Goal: Check status: Check status

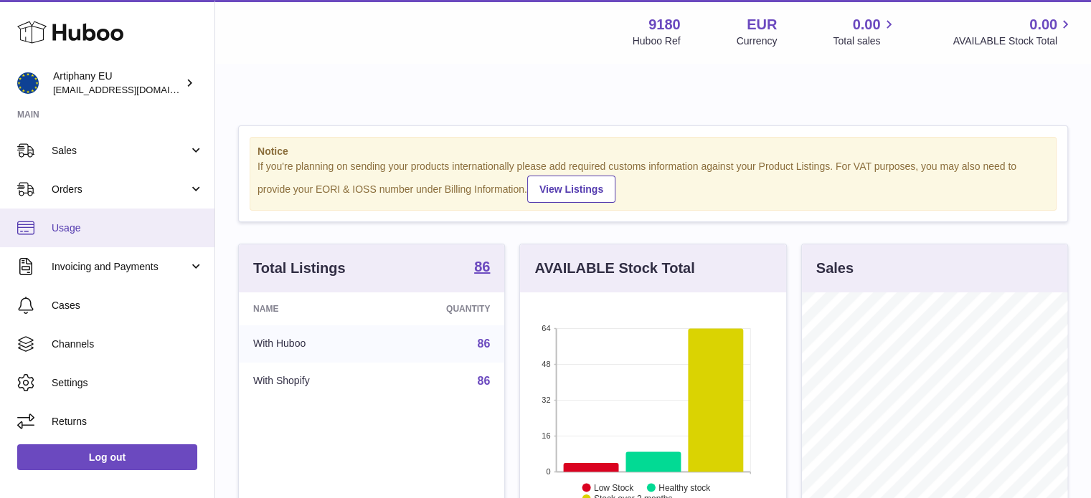
scroll to position [27, 0]
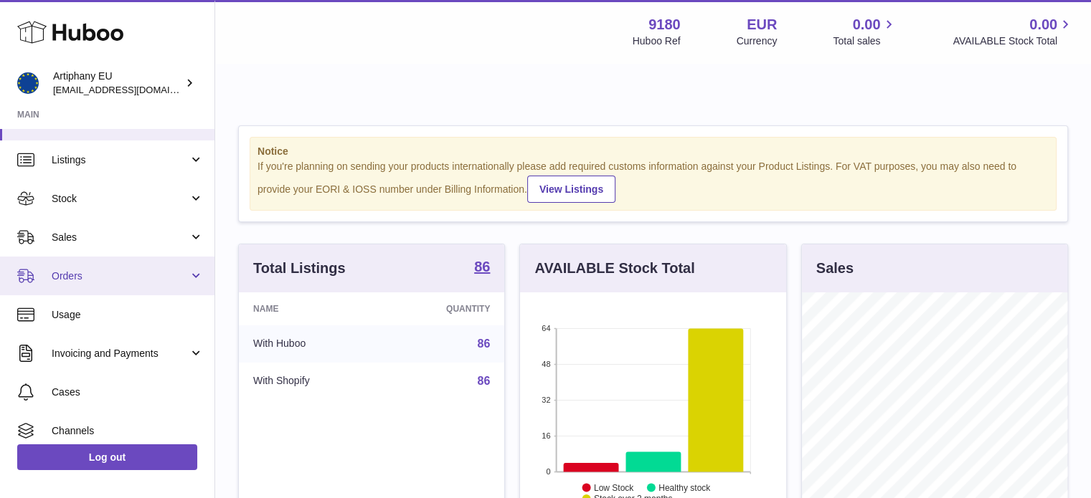
click at [108, 287] on link "Orders" at bounding box center [107, 276] width 214 height 39
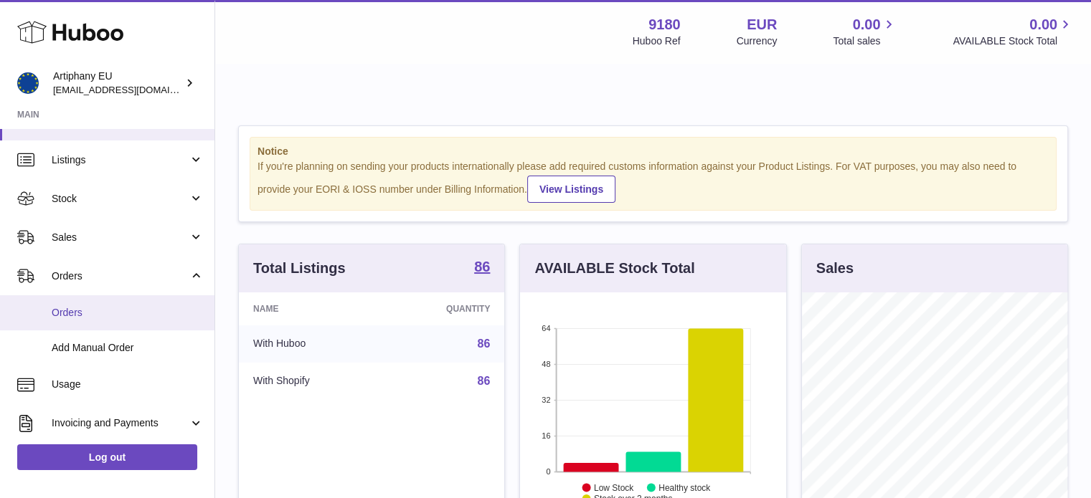
click at [105, 311] on span "Orders" at bounding box center [128, 313] width 152 height 14
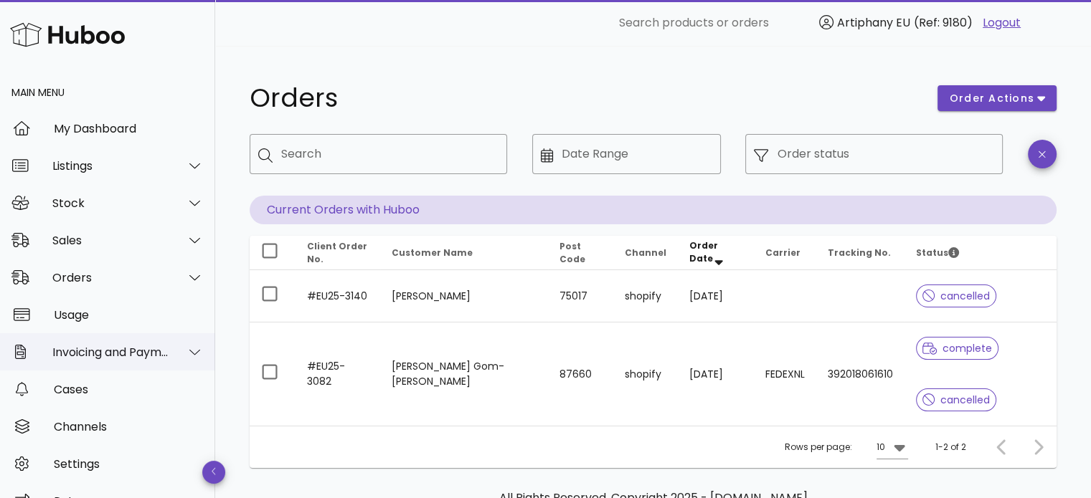
scroll to position [27, 0]
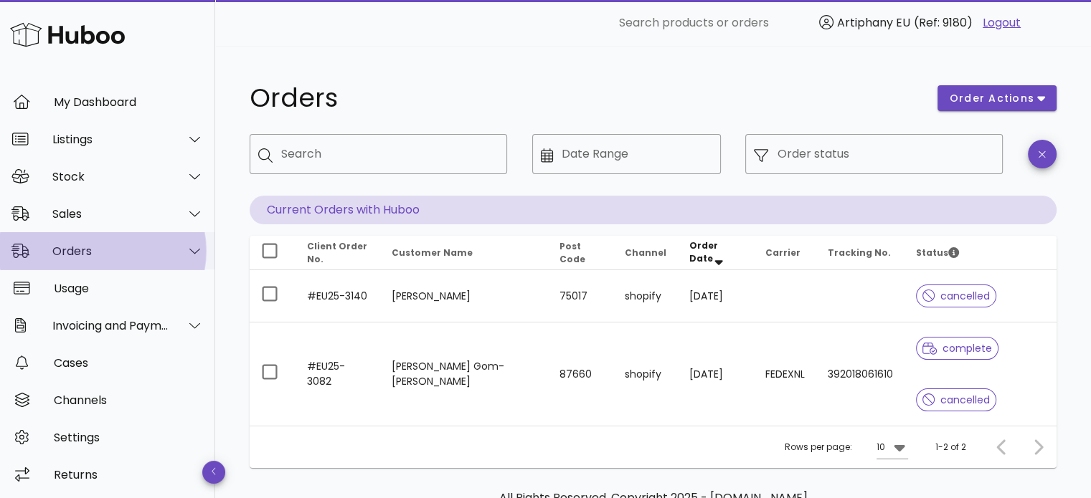
click at [189, 253] on icon at bounding box center [194, 251] width 11 height 13
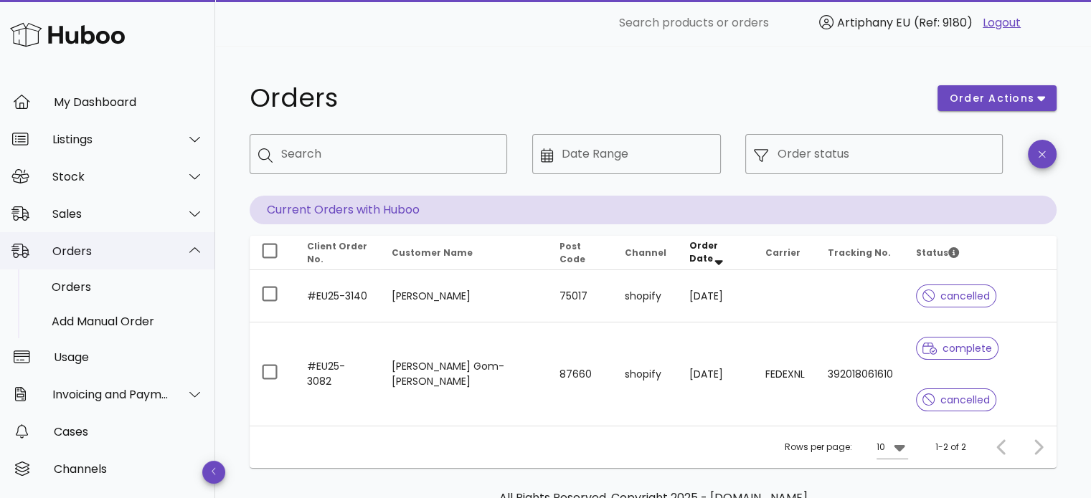
click at [186, 253] on div at bounding box center [195, 251] width 18 height 13
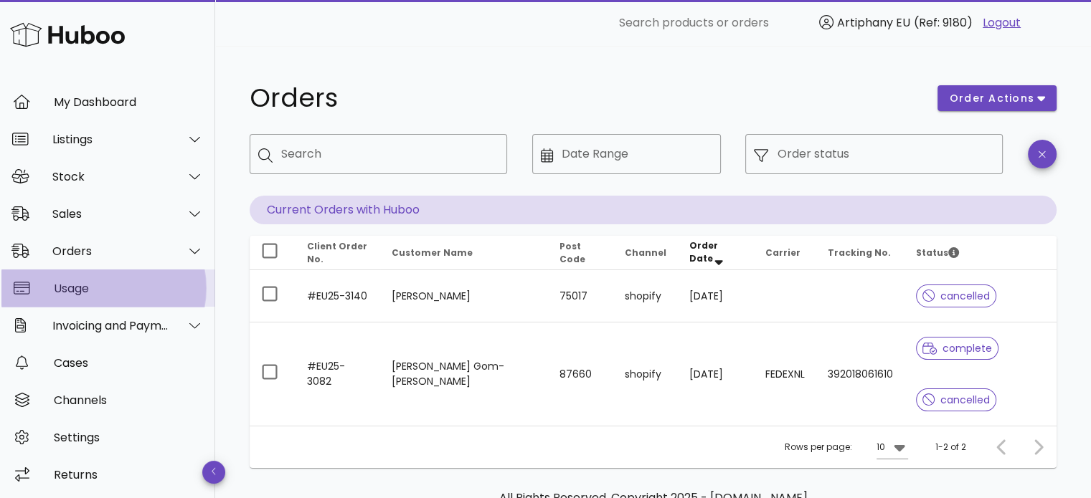
click at [110, 299] on div "Usage" at bounding box center [129, 288] width 150 height 31
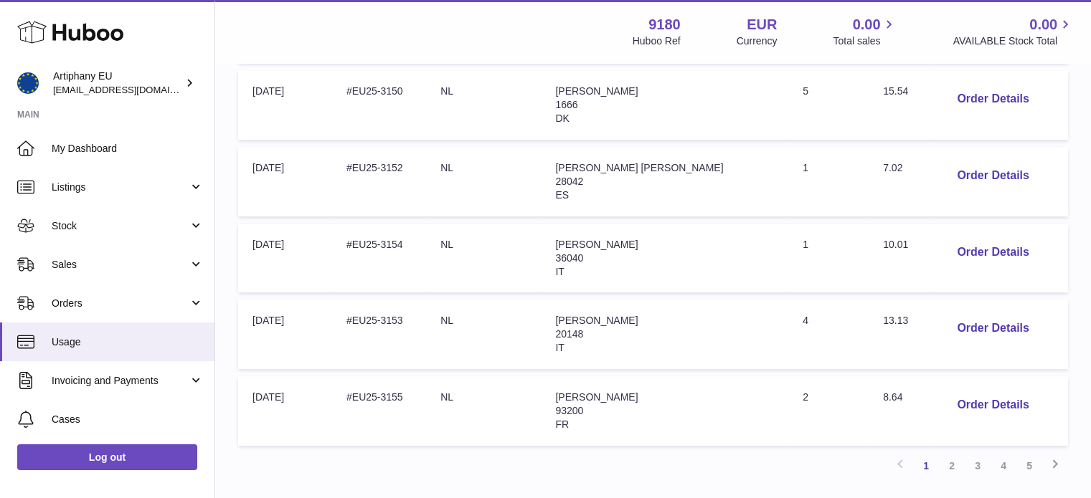
scroll to position [755, 0]
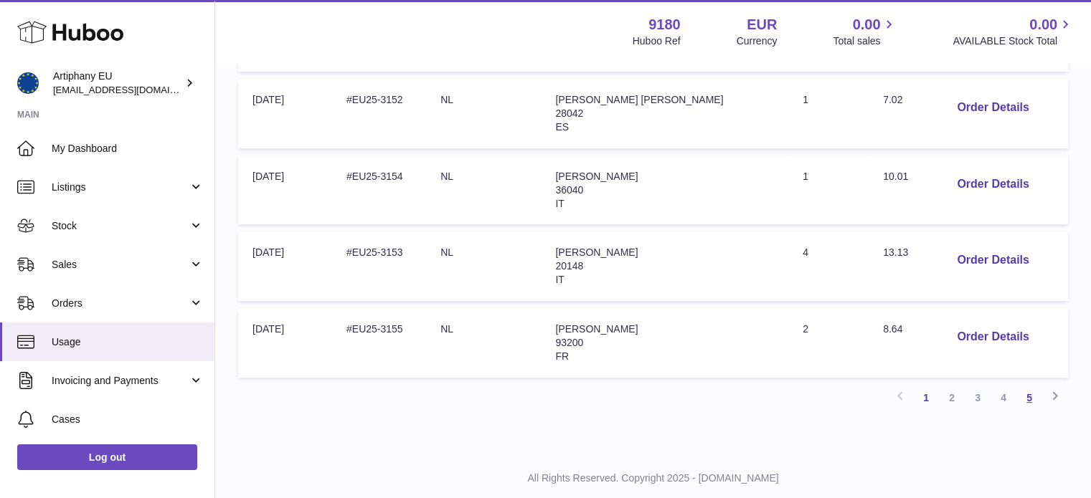
click at [1027, 385] on link "5" at bounding box center [1029, 398] width 26 height 26
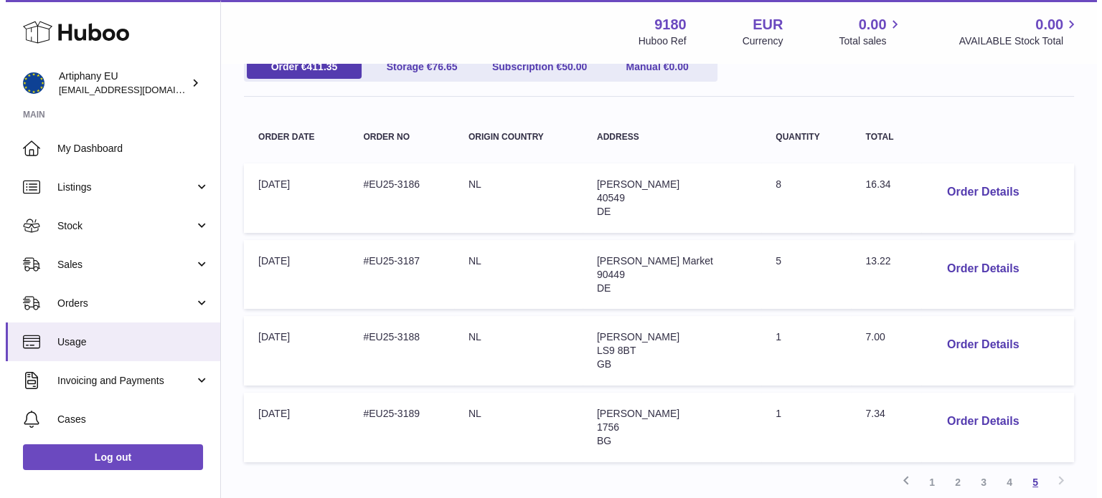
scroll to position [211, 0]
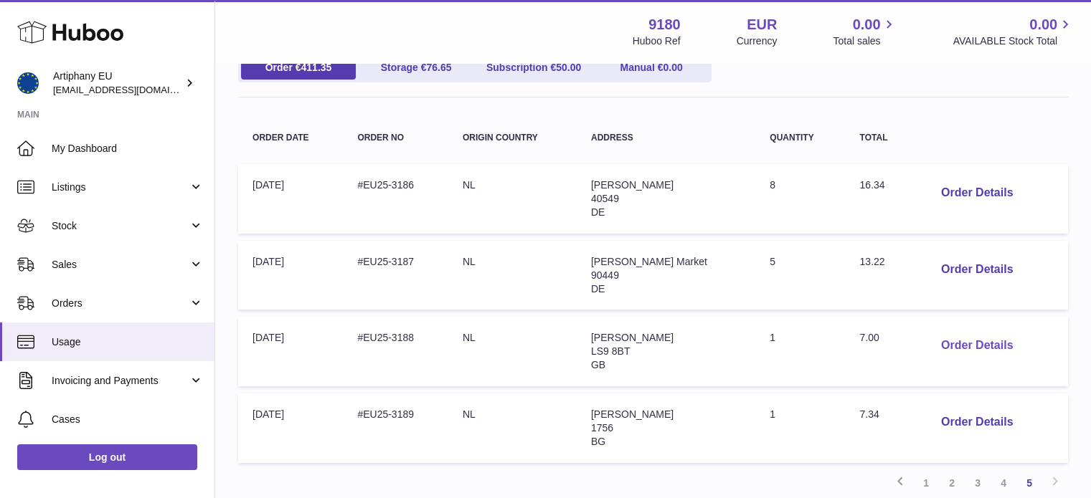
click at [970, 331] on button "Order Details" at bounding box center [976, 345] width 95 height 29
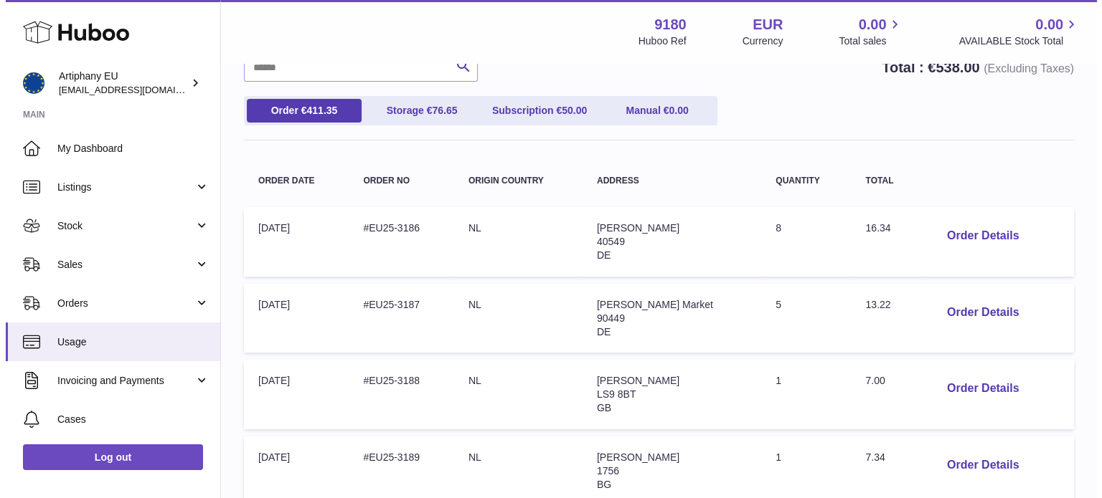
scroll to position [169, 0]
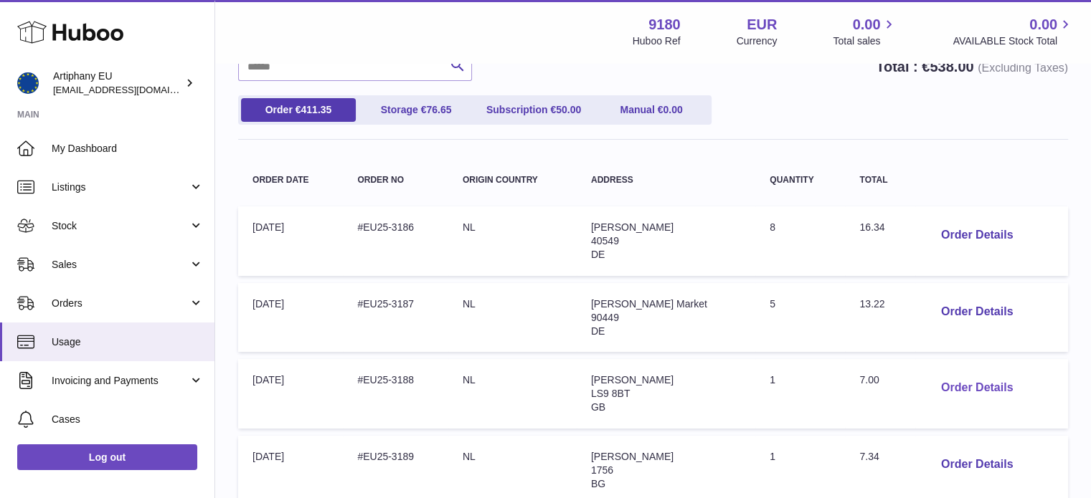
click at [961, 374] on button "Order Details" at bounding box center [976, 388] width 95 height 29
click at [961, 352] on div at bounding box center [545, 249] width 1091 height 498
click at [961, 374] on button "Order Details" at bounding box center [976, 388] width 95 height 29
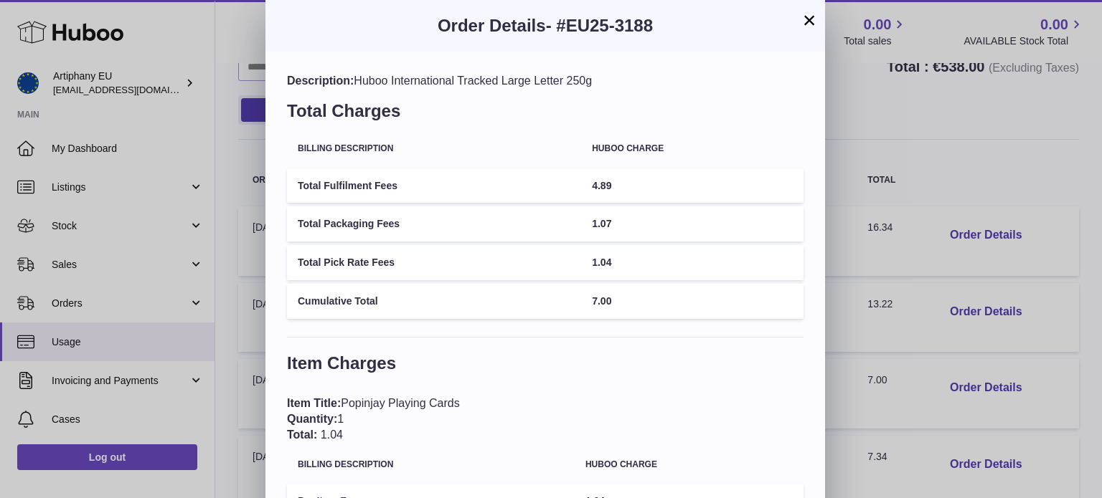
scroll to position [106, 0]
